Goal: Task Accomplishment & Management: Manage account settings

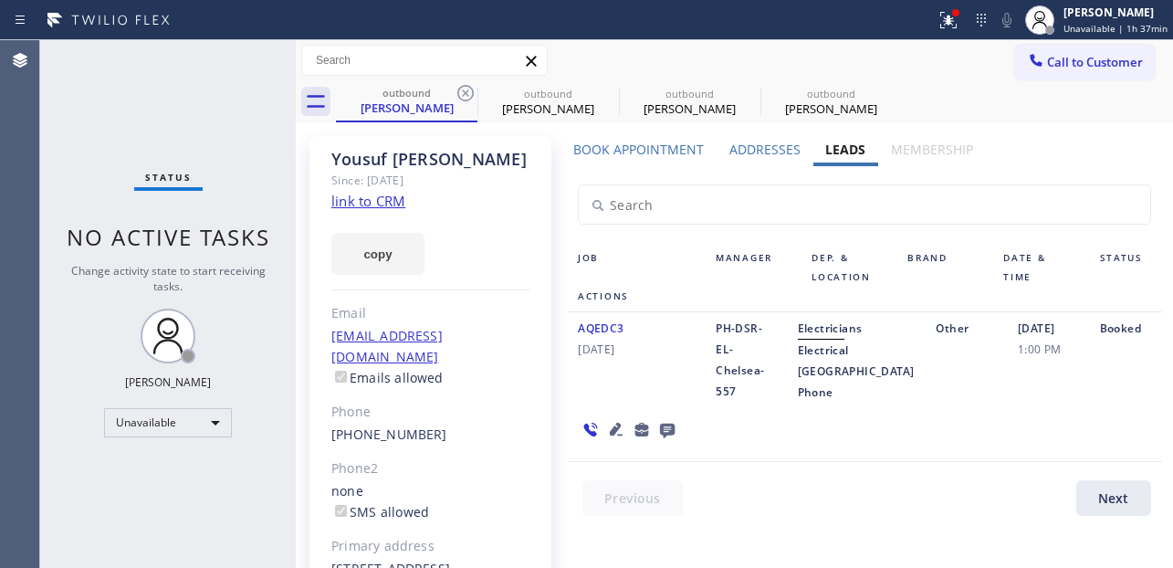
click at [465, 98] on icon at bounding box center [466, 93] width 22 height 22
click at [0, 0] on icon at bounding box center [0, 0] width 0 height 0
click at [465, 98] on div "outbound [PERSON_NAME] outbound [PERSON_NAME] outbound [PERSON_NAME] outbound […" at bounding box center [754, 101] width 837 height 41
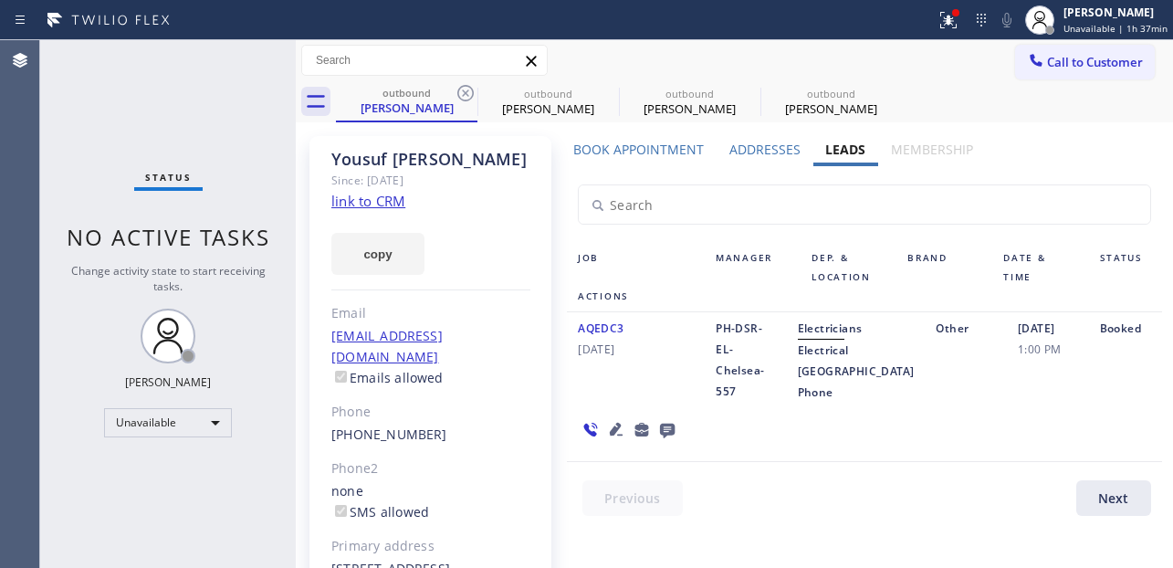
click at [465, 94] on div "outbound [PERSON_NAME] outbound [PERSON_NAME] outbound [PERSON_NAME] outbound […" at bounding box center [754, 101] width 837 height 41
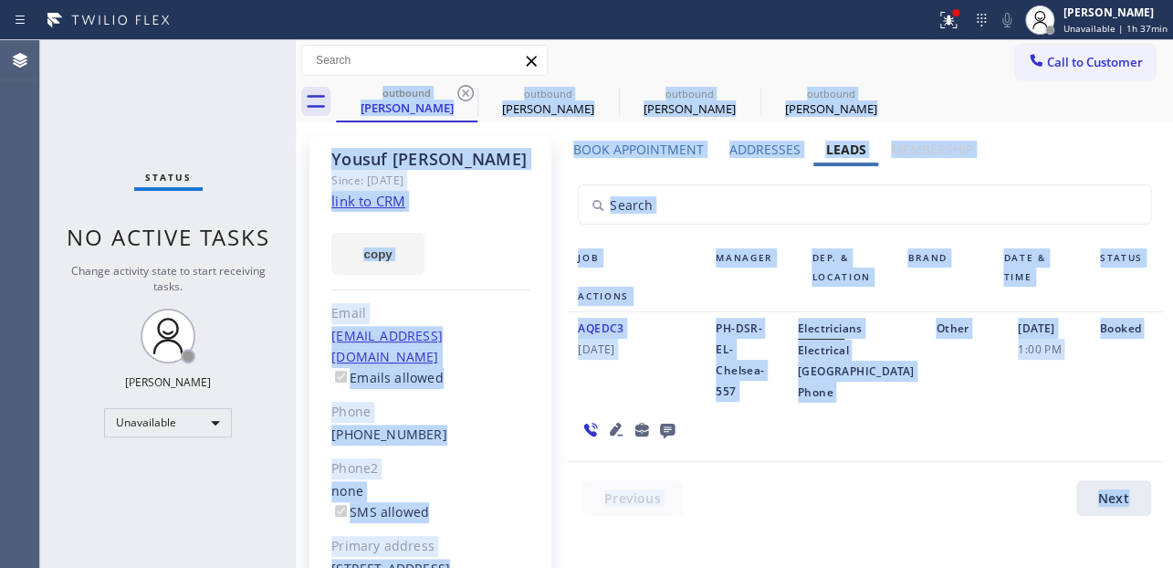
drag, startPoint x: 465, startPoint y: 94, endPoint x: 485, endPoint y: 35, distance: 62.6
click at [465, 95] on div "outbound [PERSON_NAME] outbound [PERSON_NAME] outbound [PERSON_NAME] outbound […" at bounding box center [754, 101] width 837 height 41
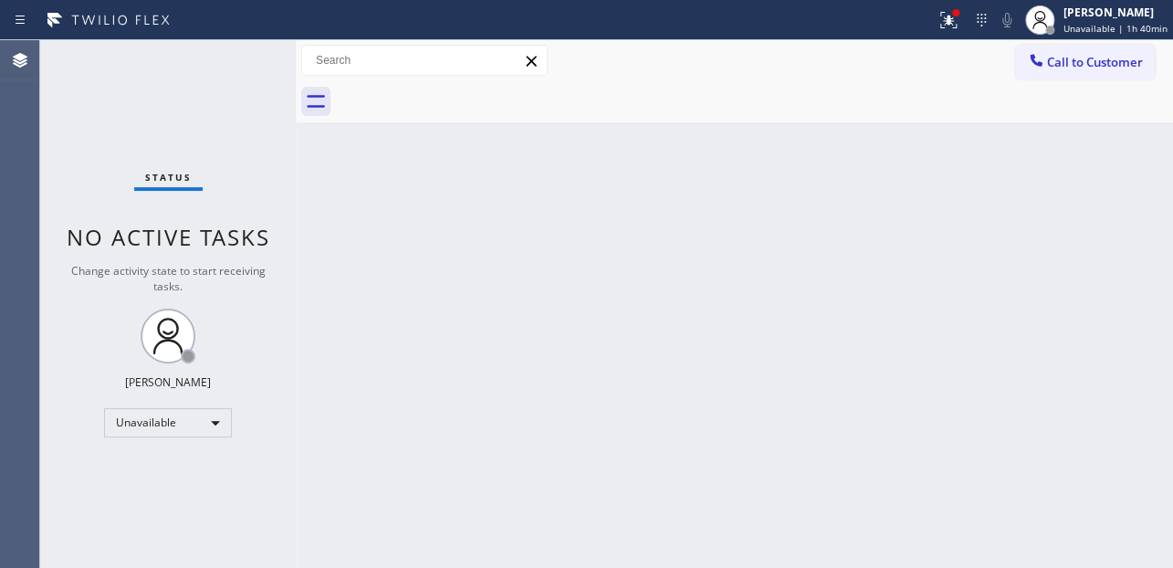
click at [992, 414] on div "Back to Dashboard Change Sender ID Customers Technicians Select a contact Outbo…" at bounding box center [734, 304] width 877 height 528
click at [1082, 22] on span "Unavailable | 1h 40min" at bounding box center [1115, 28] width 104 height 13
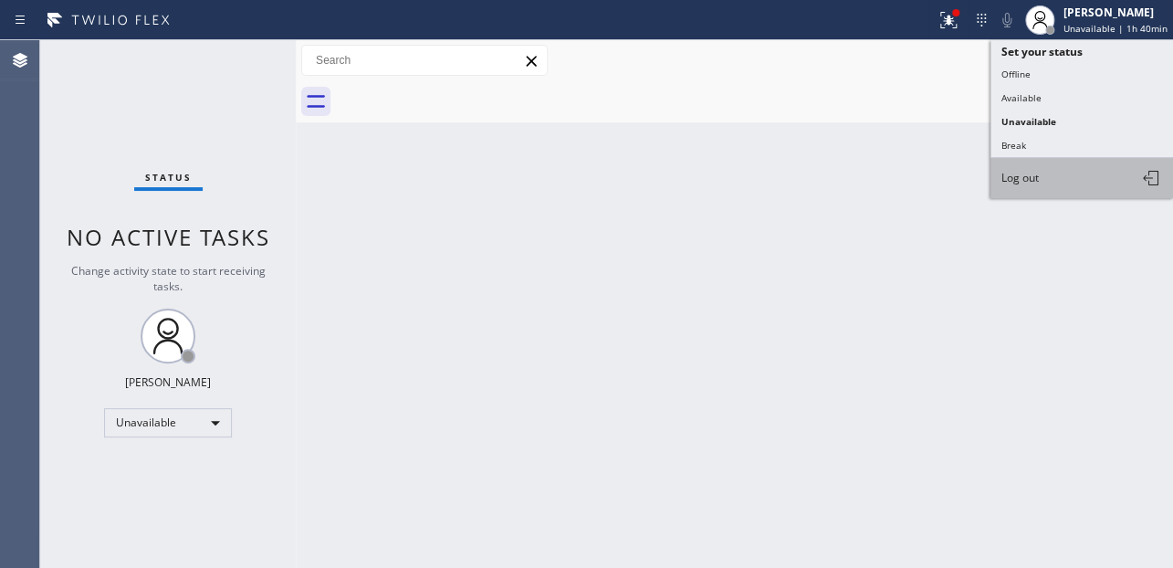
click at [1035, 170] on span "Log out" at bounding box center [1019, 178] width 37 height 16
